Goal: Task Accomplishment & Management: Complete application form

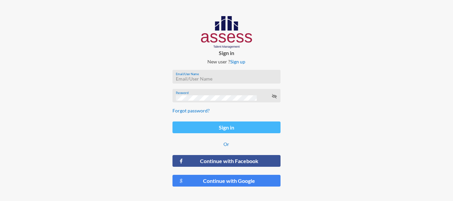
type input "[PERSON_NAME][EMAIL_ADDRESS][DOMAIN_NAME]"
click at [241, 131] on button "Sign in" at bounding box center [227, 128] width 108 height 12
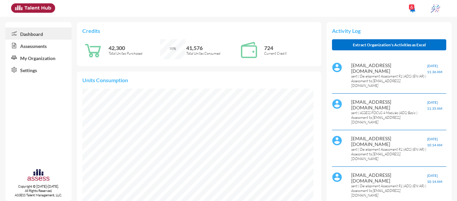
scroll to position [52, 110]
click at [33, 48] on link "Assessments" at bounding box center [38, 46] width 66 height 12
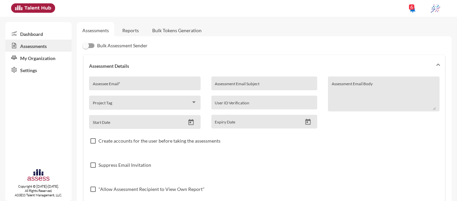
click at [131, 85] on input "Assessee Email *" at bounding box center [145, 85] width 104 height 5
paste input "[EMAIL_ADDRESS][DOMAIN_NAME]"
type input "[EMAIL_ADDRESS][DOMAIN_NAME]"
click at [246, 85] on input "Assessment Email Subject" at bounding box center [264, 85] width 99 height 5
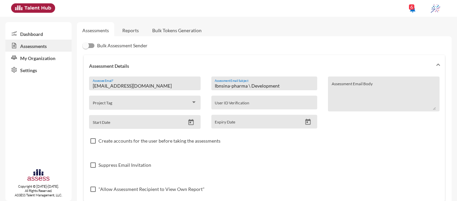
type input "Ibnsina-pharma \ Development"
click at [188, 124] on icon "Open calendar" at bounding box center [190, 122] width 7 height 7
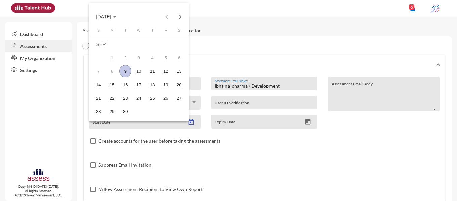
click at [124, 70] on div "9" at bounding box center [125, 71] width 12 height 12
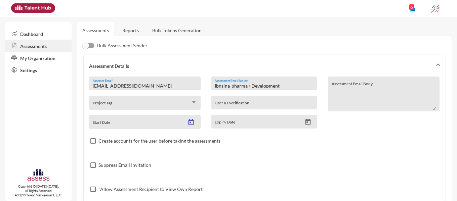
type input "[DATE]"
click at [309, 123] on button "Open calendar" at bounding box center [308, 122] width 12 height 7
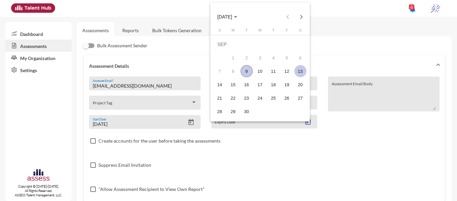
click at [302, 69] on div "13" at bounding box center [300, 71] width 12 height 12
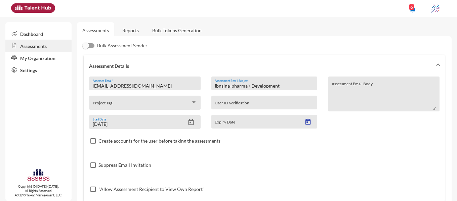
type input "[DATE]"
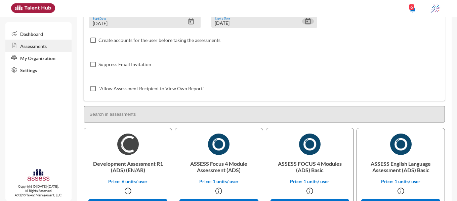
scroll to position [134, 0]
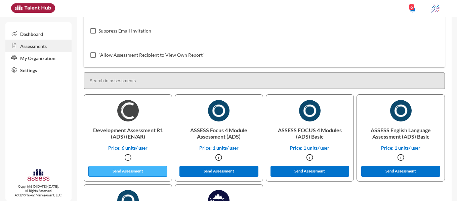
click at [128, 171] on button "Send Assessment" at bounding box center [127, 171] width 79 height 11
drag, startPoint x: 132, startPoint y: 167, endPoint x: 331, endPoint y: 40, distance: 236.2
click at [331, 40] on div "Bulk Assessment Sender Assessment Details [EMAIL_ADDRESS][DOMAIN_NAME] Assessee…" at bounding box center [264, 90] width 364 height 367
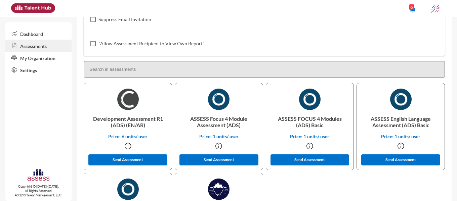
scroll to position [201, 0]
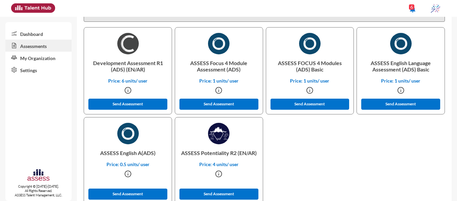
click at [223, 154] on p "ASSESS Potentiality R2 (EN/AR)" at bounding box center [218, 152] width 77 height 17
copy p "Potentiality"
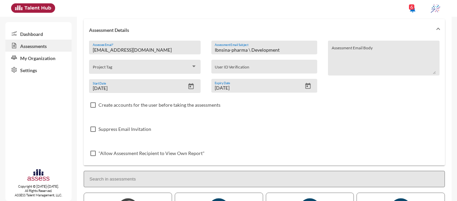
scroll to position [0, 0]
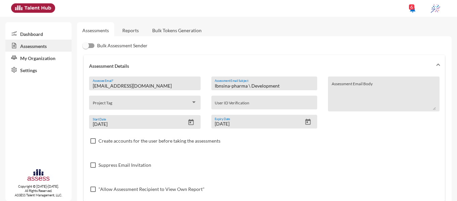
click at [268, 88] on input "Ibnsina-pharma \ Development" at bounding box center [264, 85] width 99 height 5
paste input "Potentiality"
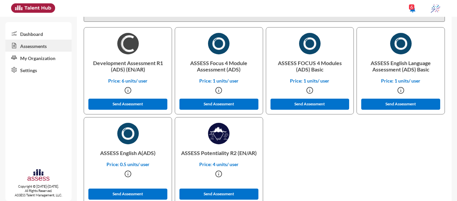
scroll to position [218, 0]
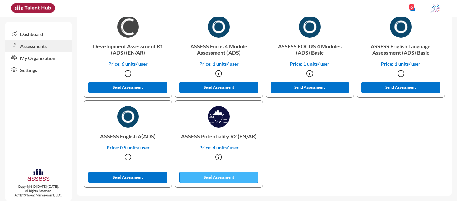
type input "Ibnsina-pharma \ Potentiality"
click at [221, 177] on button "Send Assessment" at bounding box center [218, 177] width 79 height 11
click at [218, 175] on button "Send Assessment" at bounding box center [218, 177] width 79 height 11
click at [202, 178] on button "Send Assessment" at bounding box center [218, 177] width 79 height 11
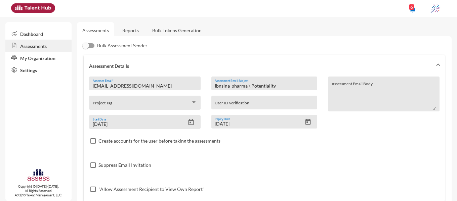
scroll to position [67, 0]
